Goal: Check status

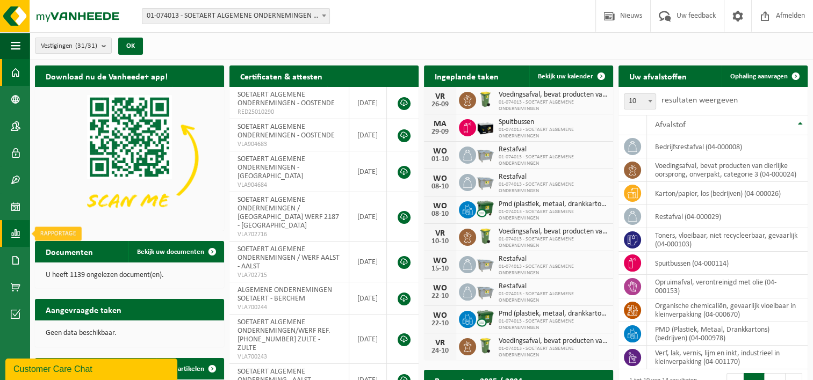
click at [15, 236] on span at bounding box center [16, 233] width 10 height 27
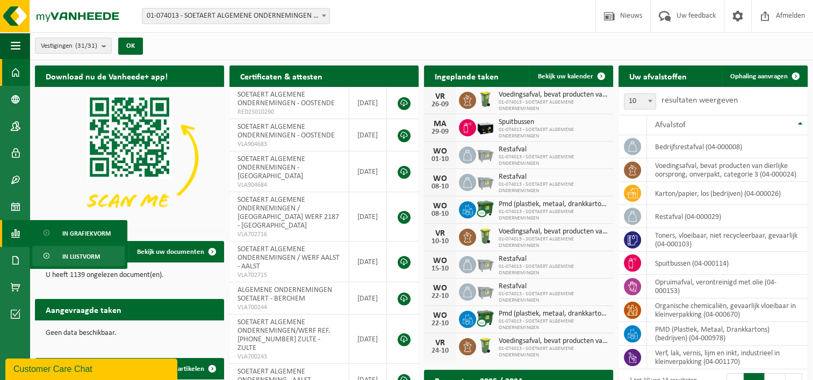
click at [74, 256] on span "In lijstvorm" at bounding box center [81, 257] width 38 height 20
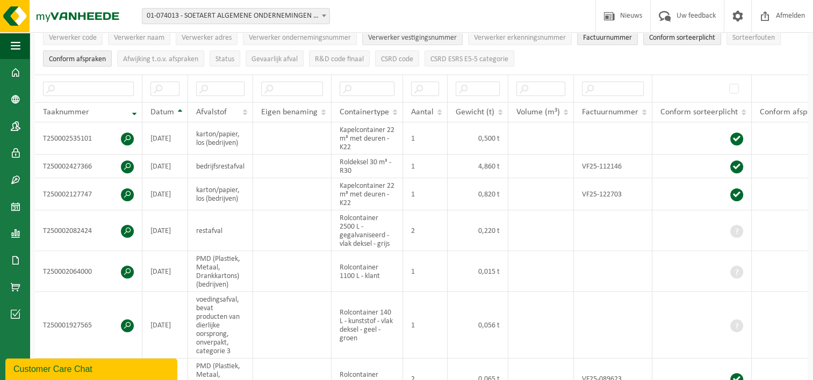
scroll to position [161, 0]
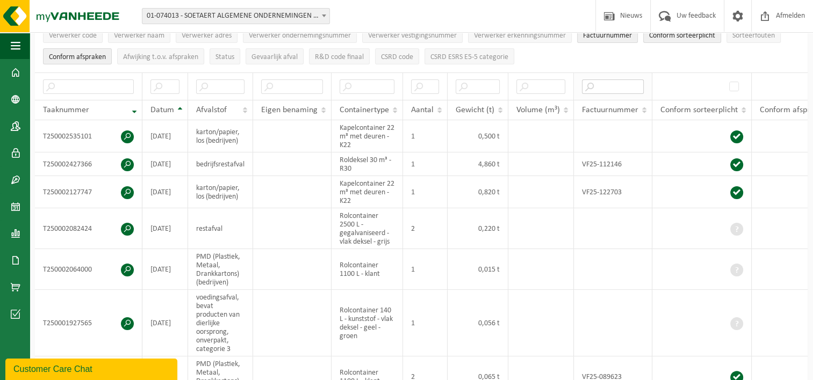
click at [610, 83] on input "text" at bounding box center [613, 86] width 62 height 15
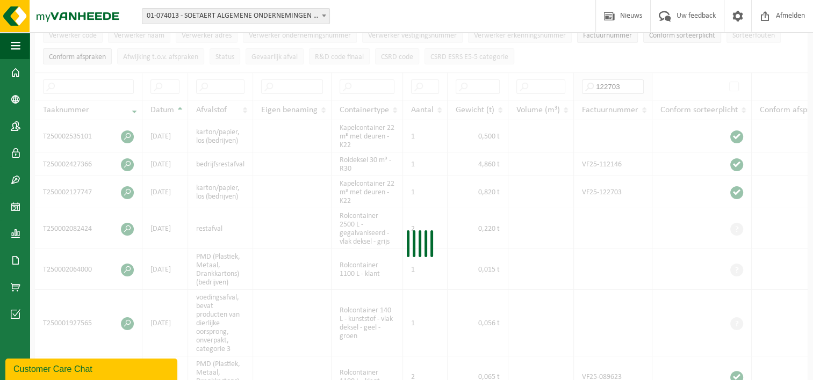
type input "122703"
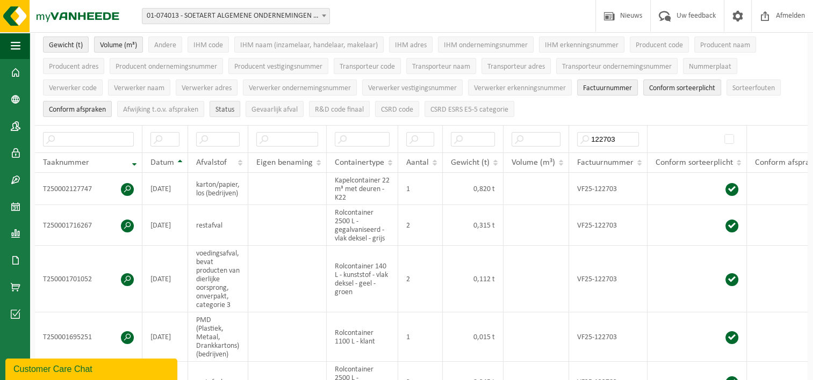
scroll to position [107, 0]
click at [217, 142] on input "text" at bounding box center [218, 140] width 44 height 15
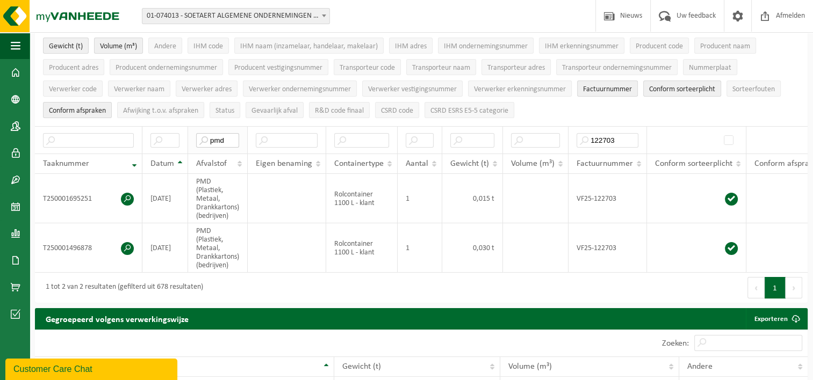
click at [228, 139] on input "pmd" at bounding box center [217, 140] width 43 height 15
type input "p"
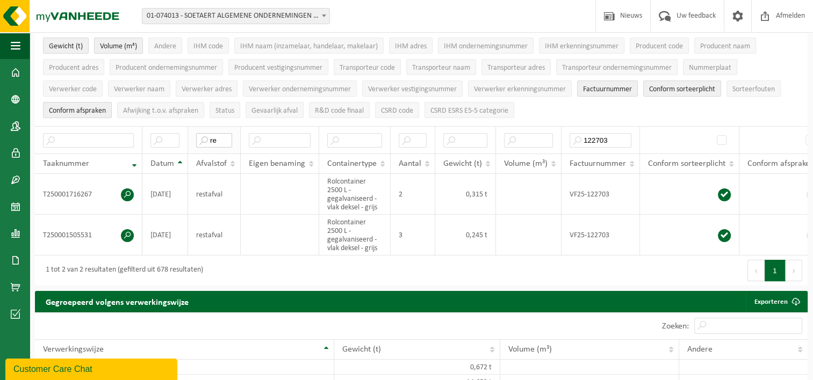
type input "r"
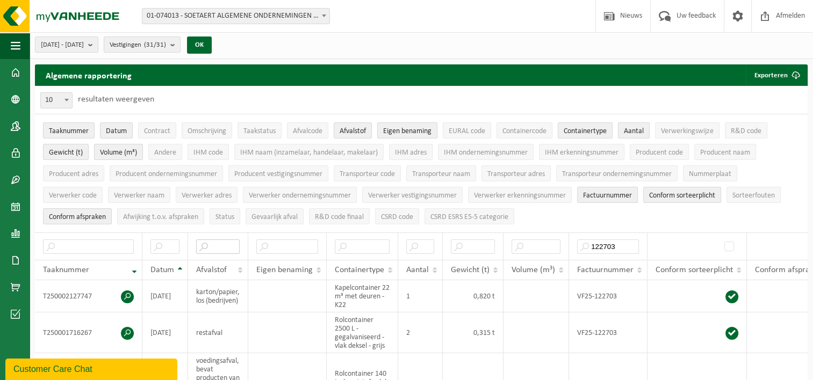
scroll to position [0, 0]
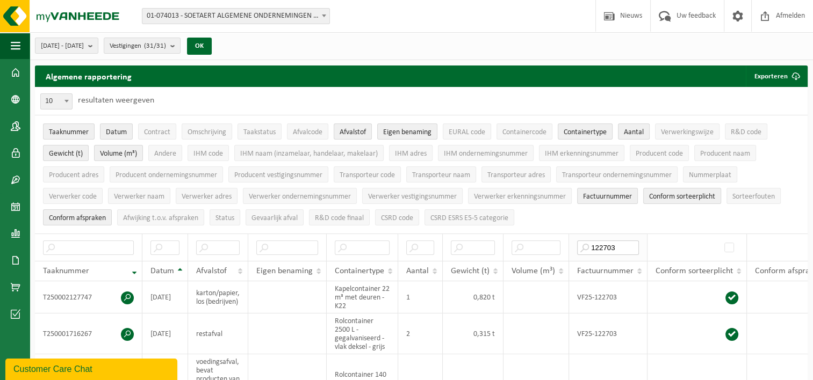
click at [619, 247] on input "122703" at bounding box center [608, 248] width 62 height 15
